Goal: Information Seeking & Learning: Learn about a topic

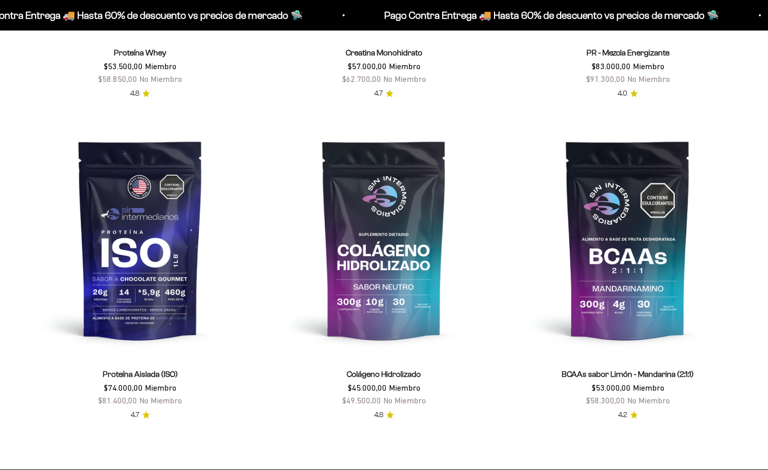
scroll to position [712, 0]
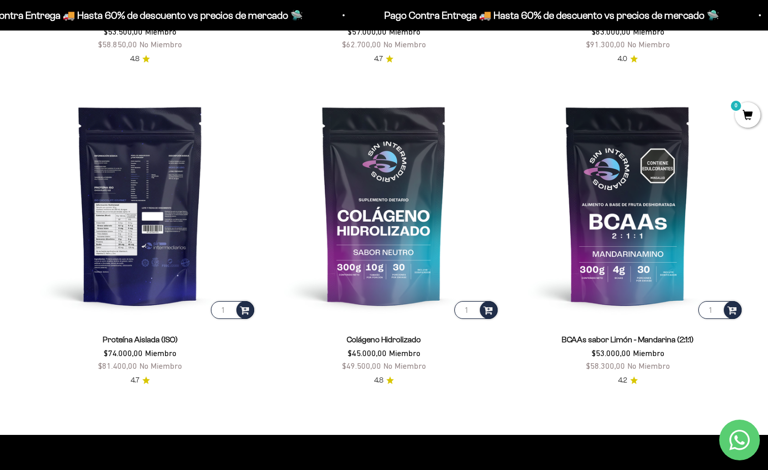
click at [165, 188] on img at bounding box center [140, 205] width 232 height 232
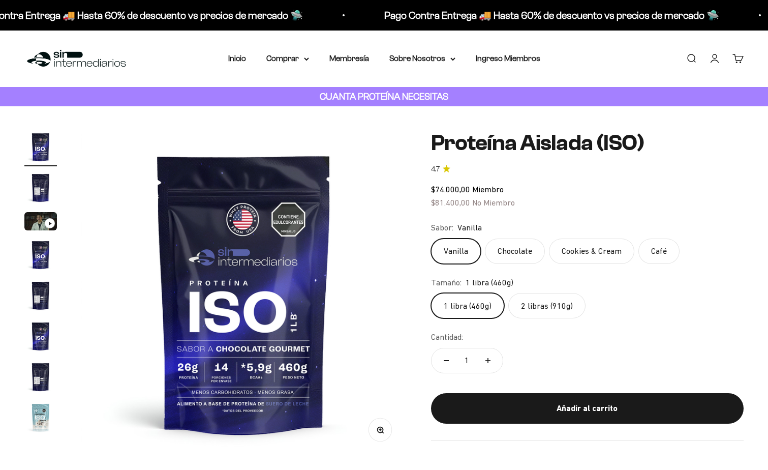
click at [511, 251] on label "Chocolate" at bounding box center [515, 250] width 60 height 25
click at [431, 238] on input "Chocolate" at bounding box center [431, 238] width 1 height 1
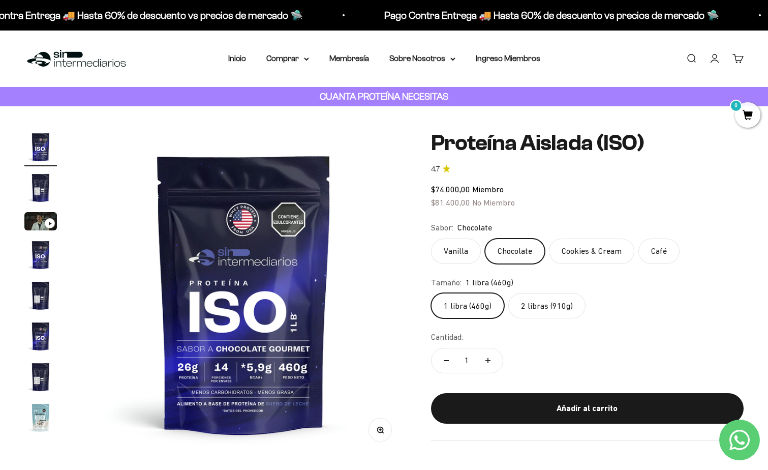
click at [447, 255] on label "Vanilla" at bounding box center [456, 250] width 50 height 25
click at [431, 238] on input "Vanilla" at bounding box center [431, 238] width 1 height 1
click at [518, 250] on label "Chocolate" at bounding box center [515, 250] width 60 height 25
click at [431, 238] on input "Chocolate" at bounding box center [431, 238] width 1 height 1
click at [570, 247] on label "Cookies & Cream" at bounding box center [591, 250] width 85 height 25
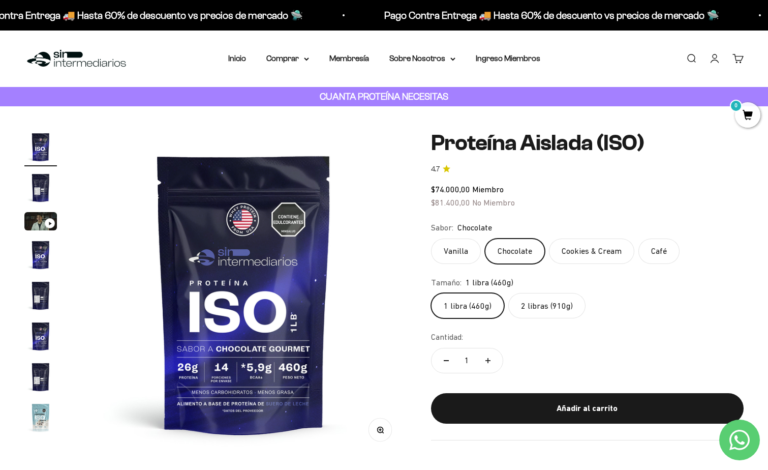
click at [431, 238] on input "Cookies & Cream" at bounding box center [431, 238] width 1 height 1
click at [504, 249] on label "Chocolate" at bounding box center [515, 250] width 60 height 25
click at [431, 238] on input "Chocolate" at bounding box center [431, 238] width 1 height 1
click at [561, 246] on label "Cookies & Cream" at bounding box center [591, 250] width 85 height 25
click at [431, 238] on input "Cookies & Cream" at bounding box center [431, 238] width 1 height 1
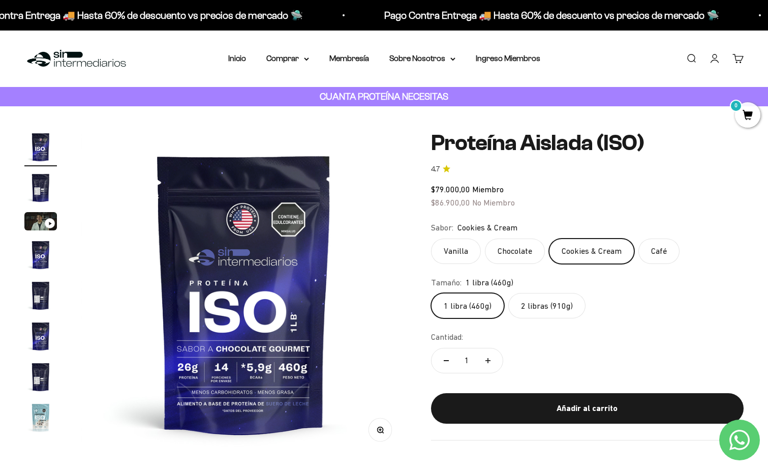
click at [532, 249] on label "Chocolate" at bounding box center [515, 250] width 60 height 25
click at [431, 238] on input "Chocolate" at bounding box center [431, 238] width 1 height 1
click at [640, 256] on label "Café" at bounding box center [659, 250] width 41 height 25
click at [431, 238] on input "Café" at bounding box center [431, 238] width 1 height 1
click at [521, 258] on label "Chocolate" at bounding box center [515, 250] width 60 height 25
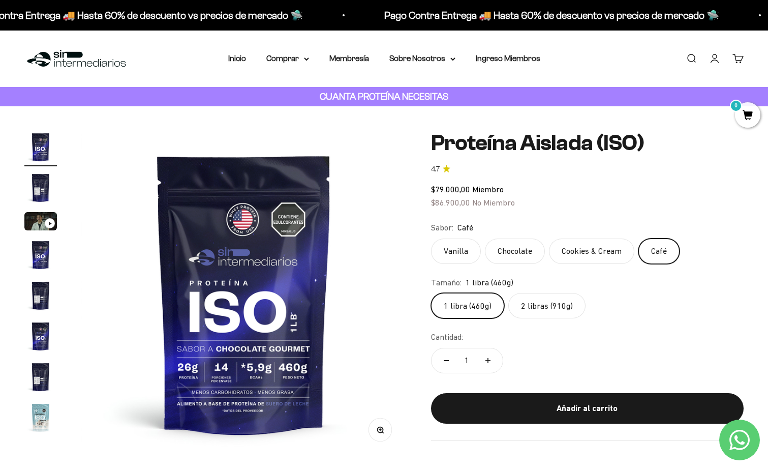
click at [431, 238] on input "Chocolate" at bounding box center [431, 238] width 1 height 1
click at [459, 237] on fieldset "Sabor: Chocolate Vanilla Chocolate Cookies & Cream Café" at bounding box center [587, 242] width 313 height 43
click at [457, 251] on label "Vanilla" at bounding box center [456, 250] width 50 height 25
click at [431, 238] on input "Vanilla" at bounding box center [431, 238] width 1 height 1
click at [513, 251] on label "Chocolate" at bounding box center [515, 250] width 60 height 25
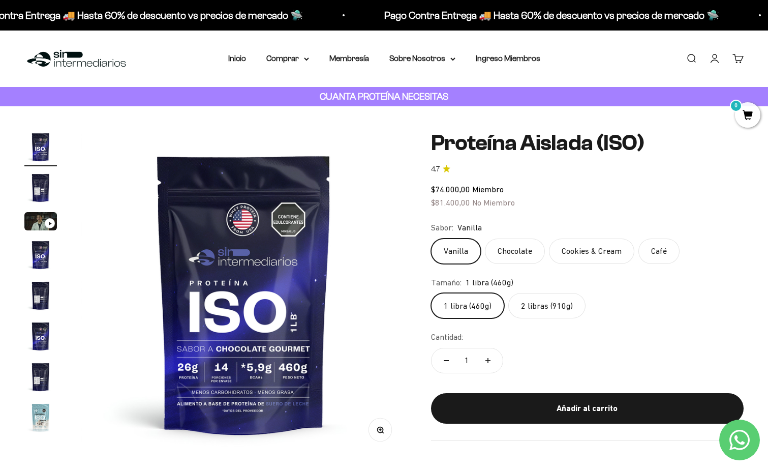
click at [431, 238] on input "Chocolate" at bounding box center [431, 238] width 1 height 1
click at [457, 252] on label "Vanilla" at bounding box center [456, 250] width 50 height 25
click at [431, 238] on input "Vanilla" at bounding box center [431, 238] width 1 height 1
click at [29, 252] on img "Ir al artículo 4" at bounding box center [40, 254] width 33 height 33
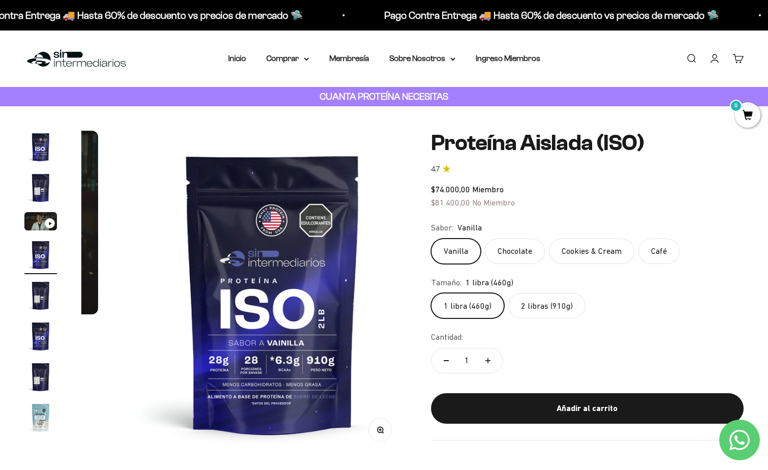
scroll to position [0, 1013]
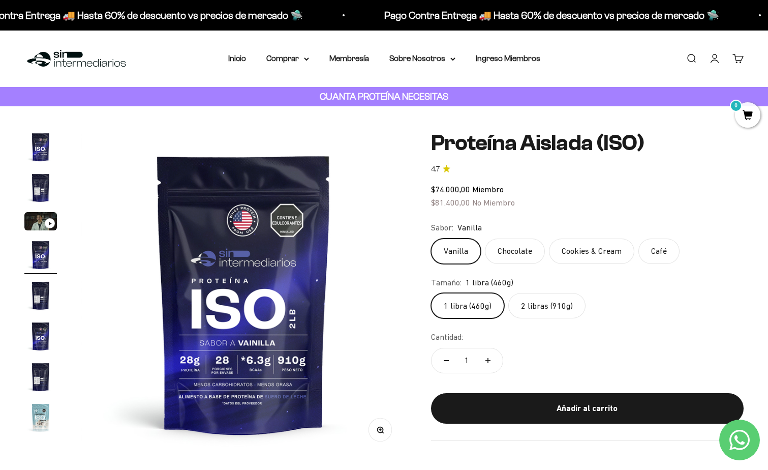
click at [42, 335] on img "Ir al artículo 6" at bounding box center [40, 336] width 33 height 33
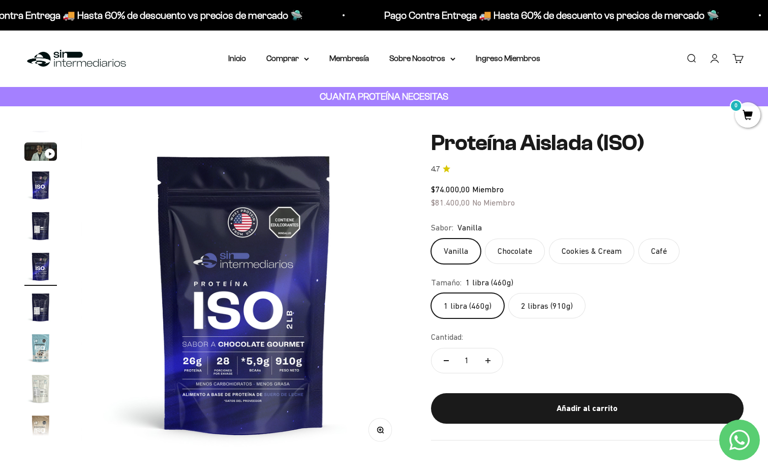
scroll to position [19, 0]
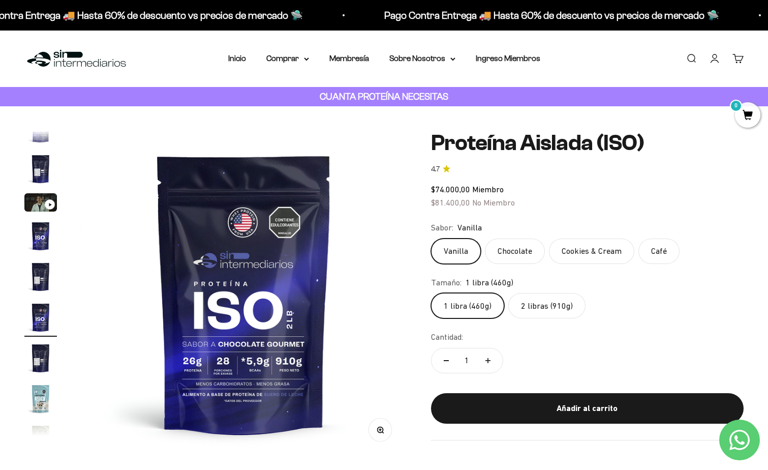
click at [42, 242] on img "Ir al artículo 4" at bounding box center [40, 236] width 33 height 33
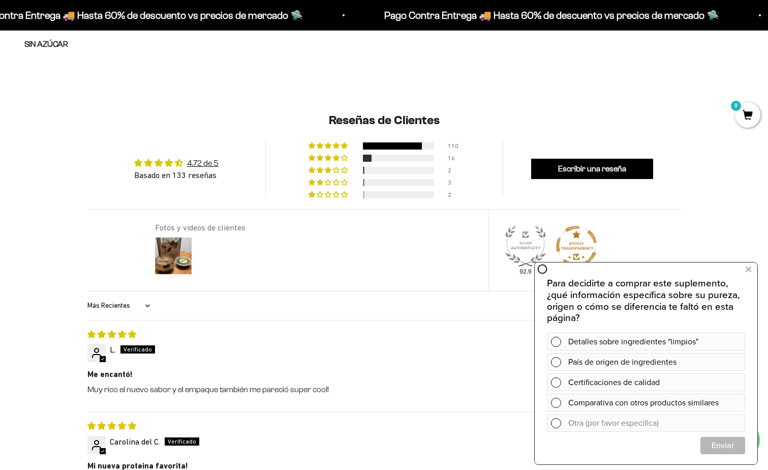
scroll to position [864, 0]
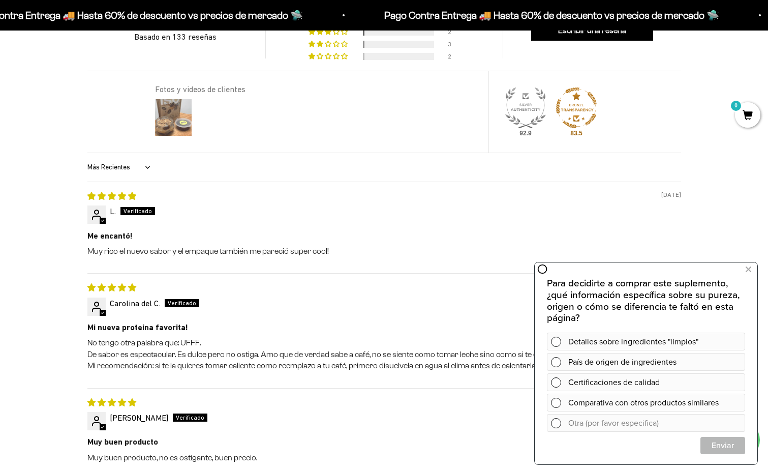
click at [179, 125] on img at bounding box center [173, 117] width 41 height 41
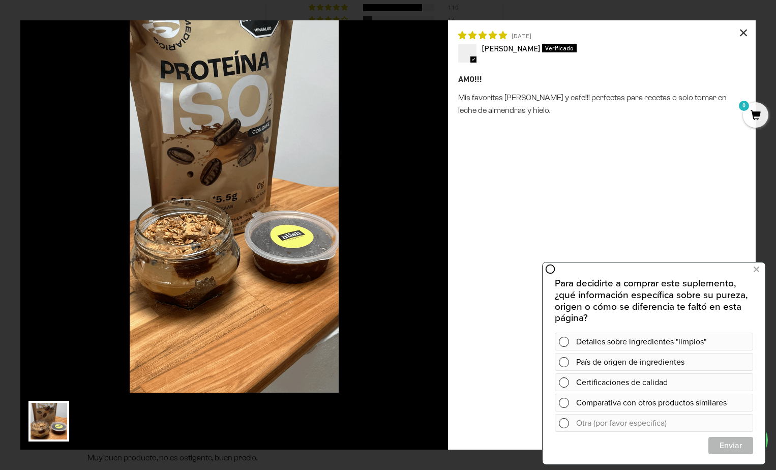
click at [740, 33] on div "×" at bounding box center [743, 32] width 24 height 24
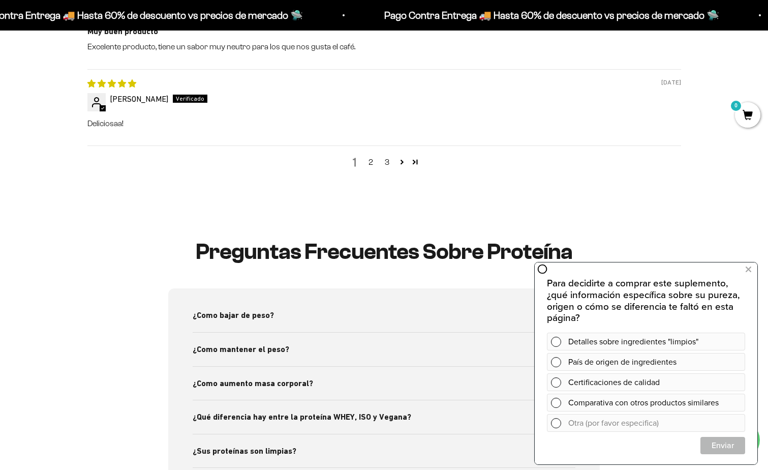
scroll to position [1525, 0]
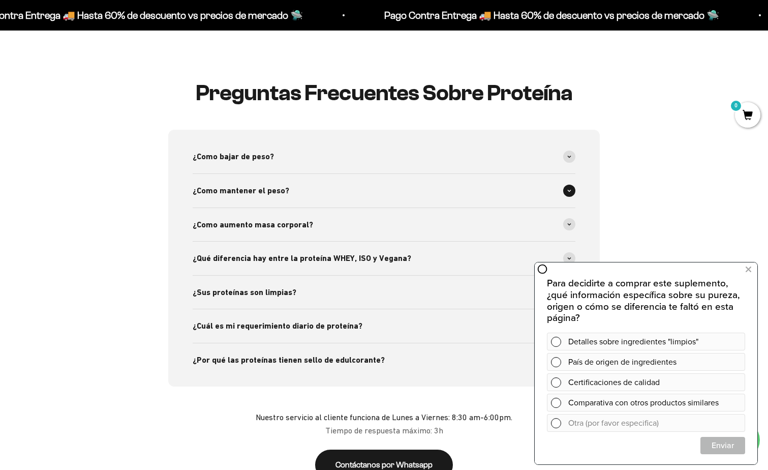
click at [249, 193] on span "¿Como mantener el peso?" at bounding box center [241, 190] width 97 height 13
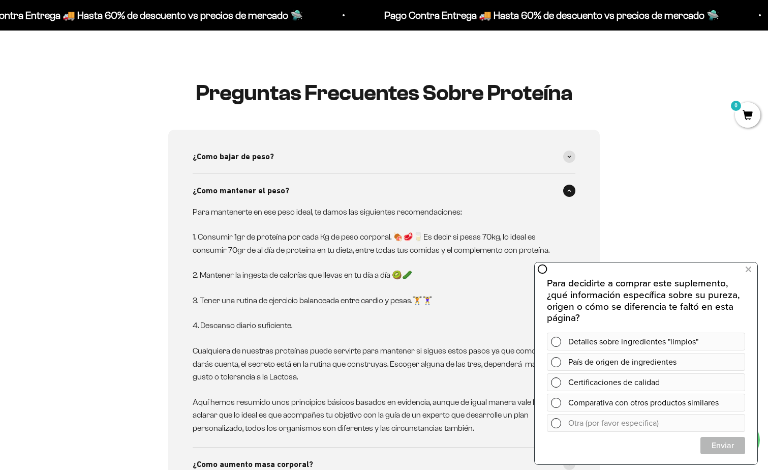
click at [249, 193] on span "¿Como mantener el peso?" at bounding box center [241, 190] width 97 height 13
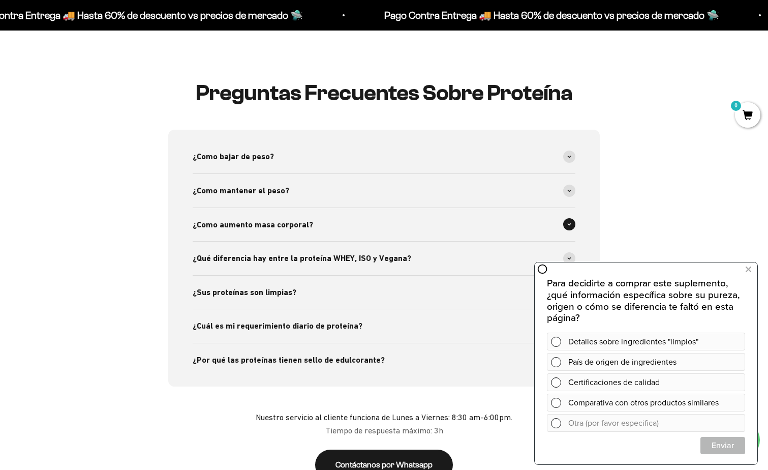
click at [246, 223] on span "¿Como aumento masa corporal?" at bounding box center [253, 224] width 120 height 13
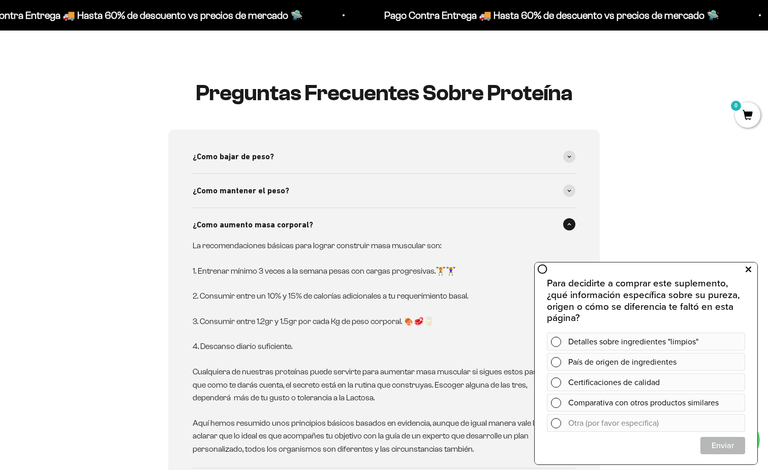
click at [749, 268] on icon at bounding box center [749, 269] width 6 height 13
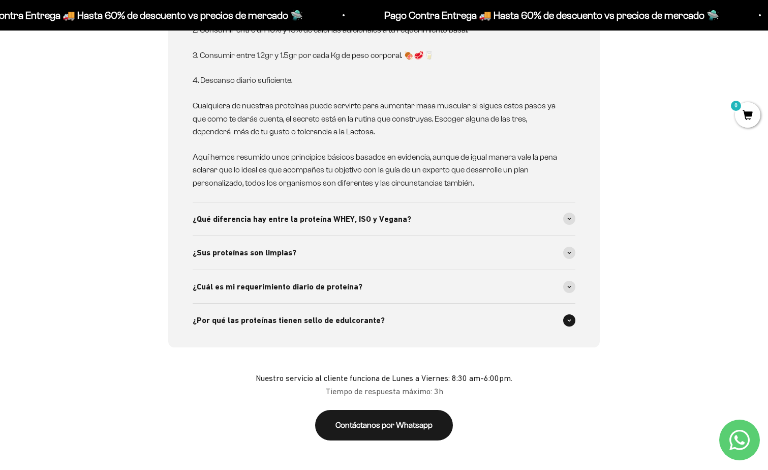
scroll to position [1830, 0]
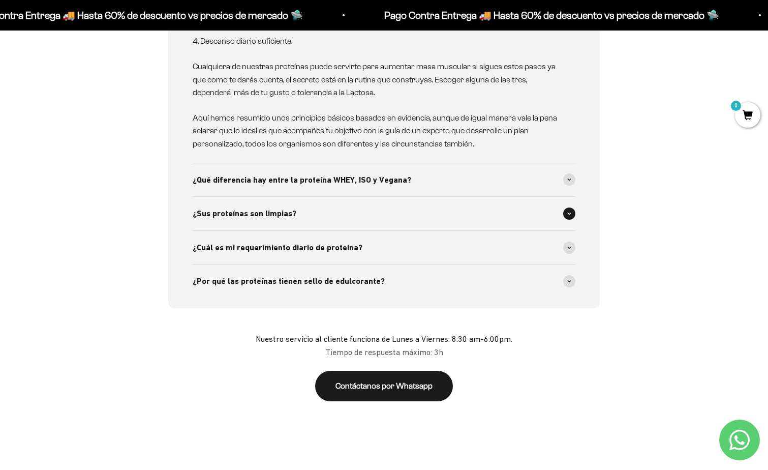
click at [273, 221] on div "¿Sus proteínas son limpias?" at bounding box center [384, 214] width 383 height 34
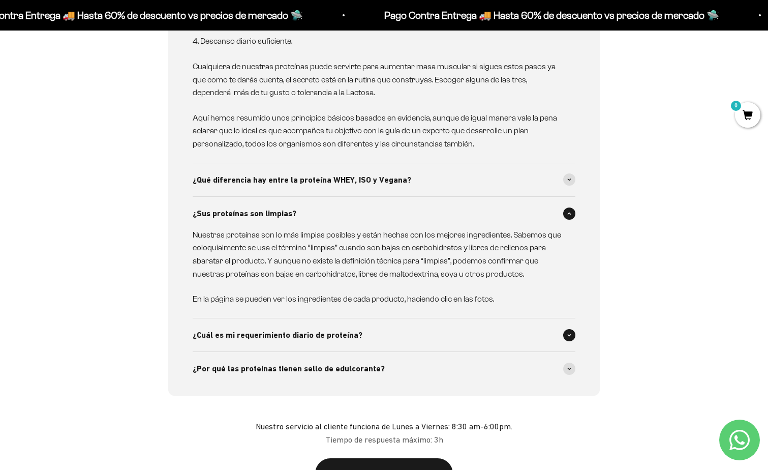
click at [247, 336] on span "¿Cuál es mi requerimiento diario de proteína?" at bounding box center [278, 334] width 170 height 13
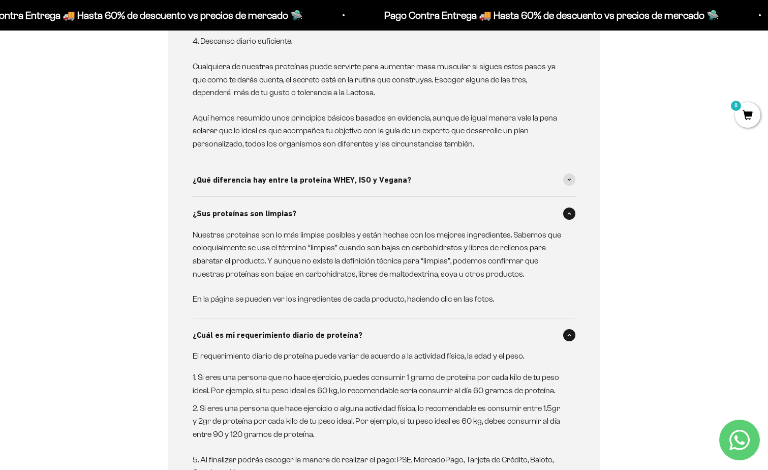
click at [247, 331] on span "¿Cuál es mi requerimiento diario de proteína?" at bounding box center [278, 334] width 170 height 13
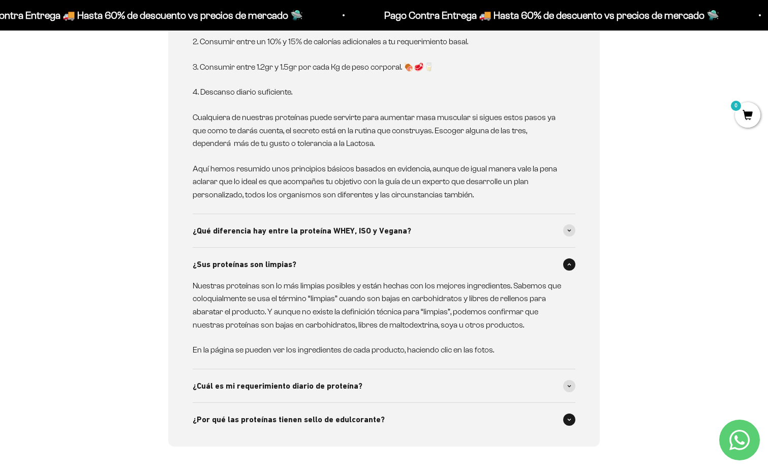
click at [292, 418] on span "¿Por qué las proteínas tienen sello de edulcorante?" at bounding box center [289, 419] width 192 height 13
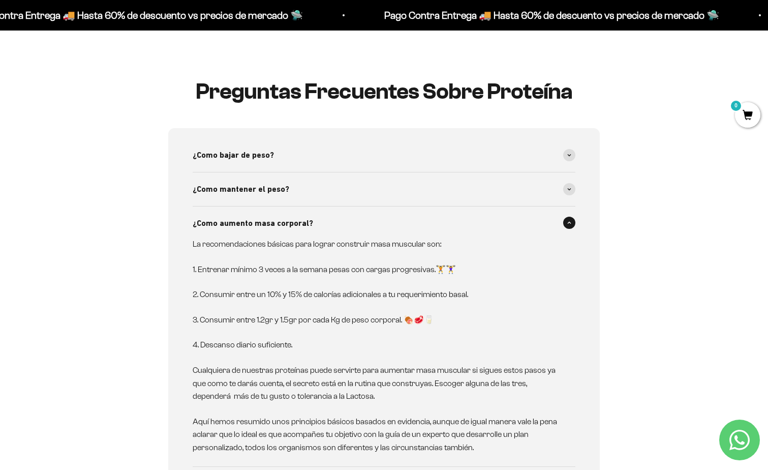
scroll to position [1525, 0]
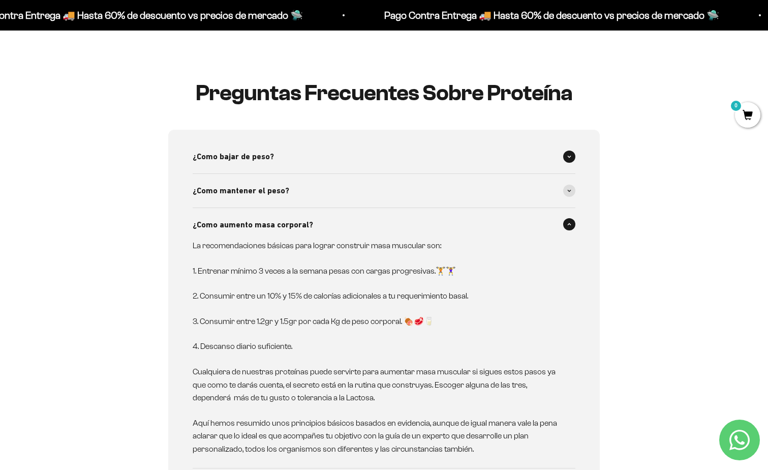
click at [242, 150] on span "¿Como bajar de peso?" at bounding box center [233, 156] width 81 height 13
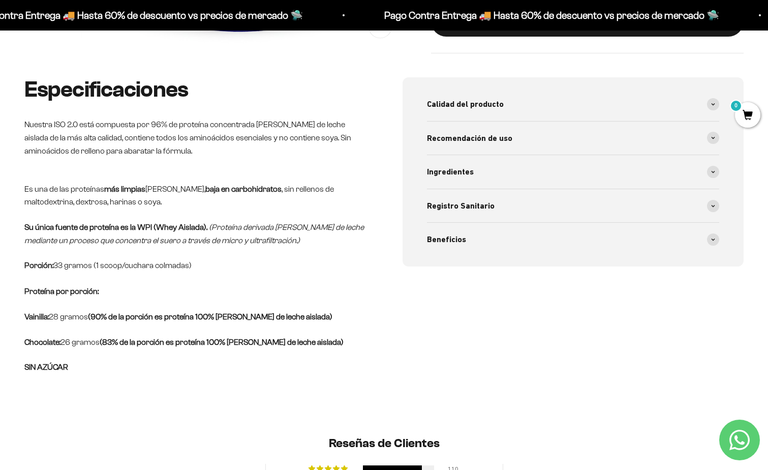
scroll to position [356, 0]
